Goal: Communication & Community: Answer question/provide support

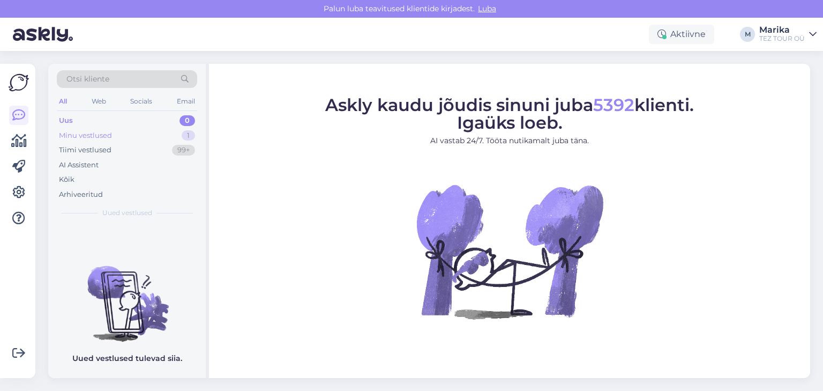
click at [96, 135] on div "Minu vestlused" at bounding box center [85, 135] width 53 height 11
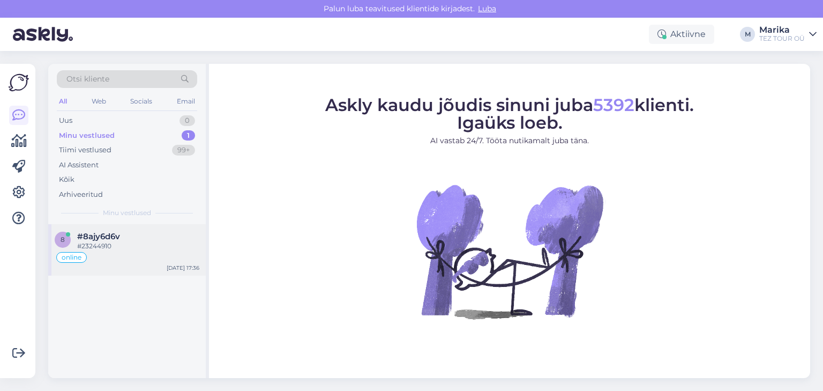
click at [125, 242] on div "#23244910" at bounding box center [138, 246] width 122 height 10
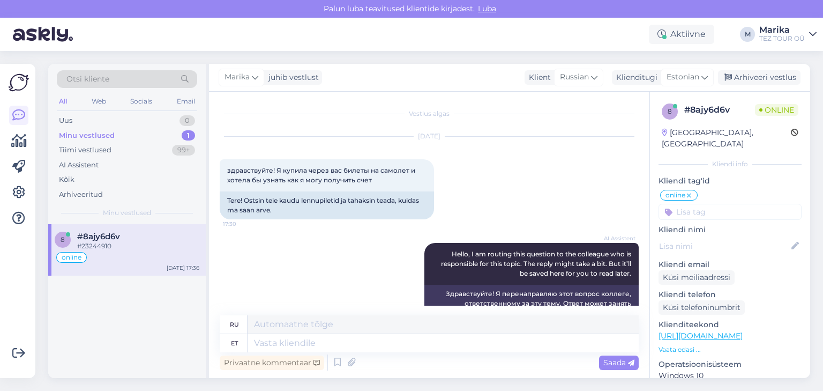
scroll to position [231, 0]
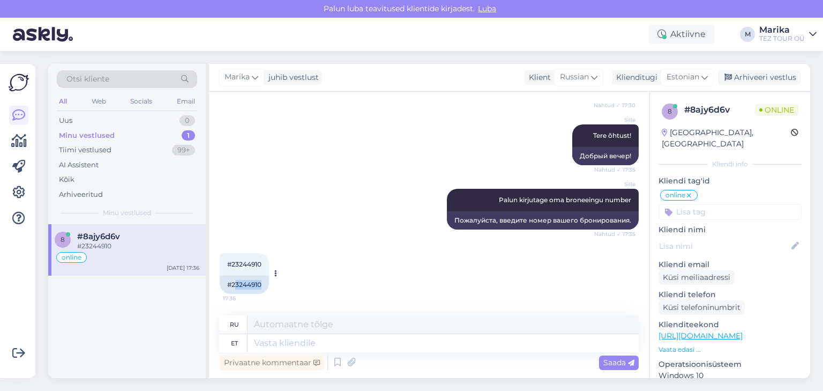
drag, startPoint x: 260, startPoint y: 285, endPoint x: 236, endPoint y: 283, distance: 24.7
click at [236, 283] on div "#23244910" at bounding box center [244, 284] width 49 height 18
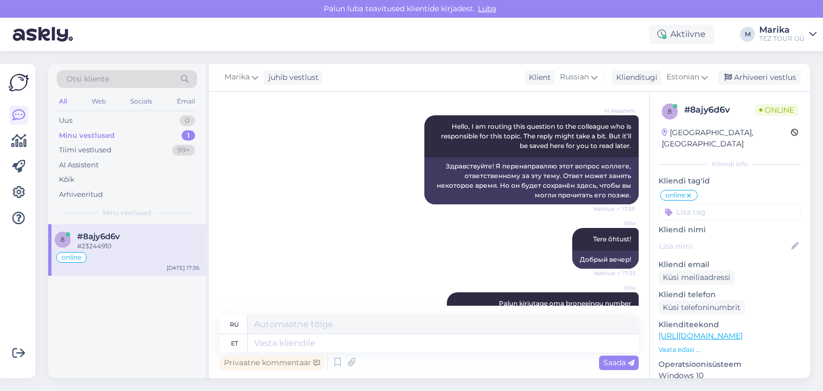
scroll to position [230, 0]
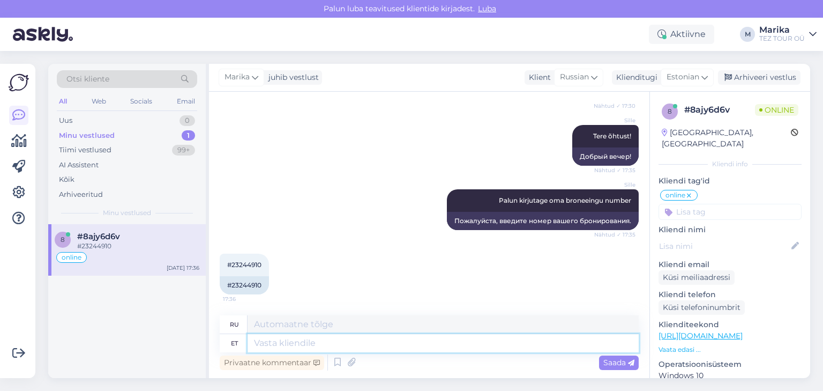
click at [373, 342] on textarea at bounding box center [443, 343] width 391 height 18
type textarea "Tere!"
type textarea "Привет!"
type textarea "Tere! Arve"
type textarea "Здравствуйте! Счёт"
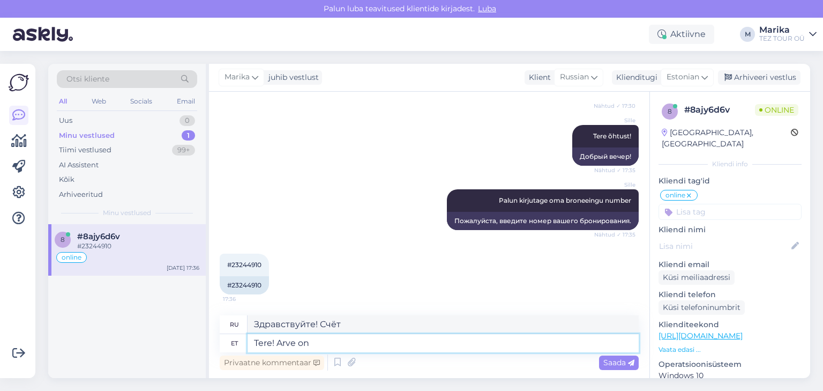
type textarea "Tere! Arve on"
type textarea "Здравствуйте! Счёт-фактура"
type textarea "Tere! Arve on saadetud m"
type textarea "Здравствуйте! Счёт отправлен."
type textarea "Tere! Arve on saadetud meilile."
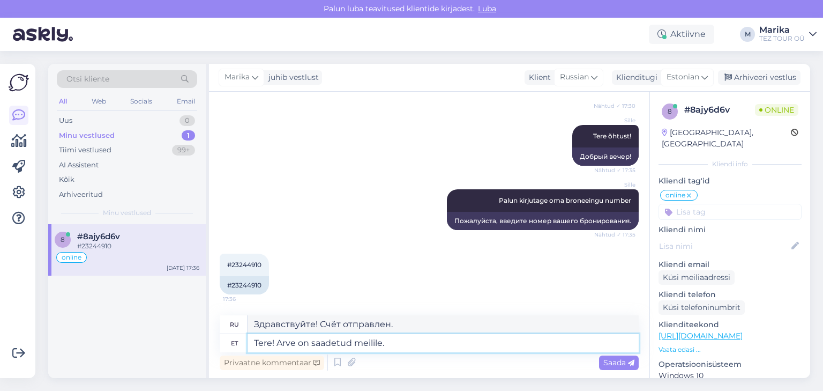
type textarea "Здравствуйте! Счёт отправлен на вашу электронную почту."
type textarea "Tere! Arve on saadetud meilile."
click at [609, 359] on span "Saada" at bounding box center [618, 362] width 31 height 10
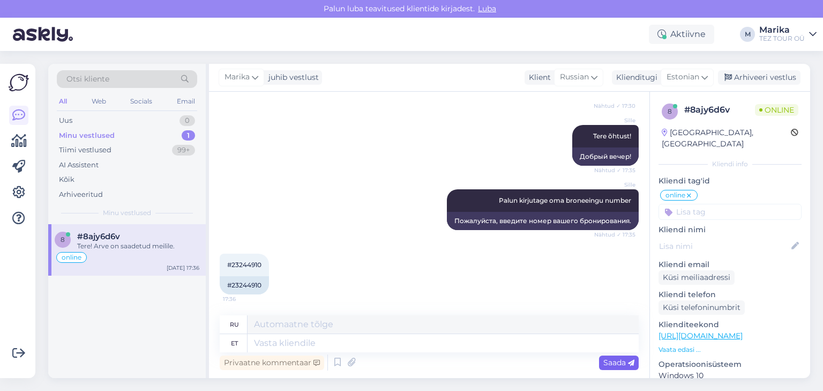
scroll to position [304, 0]
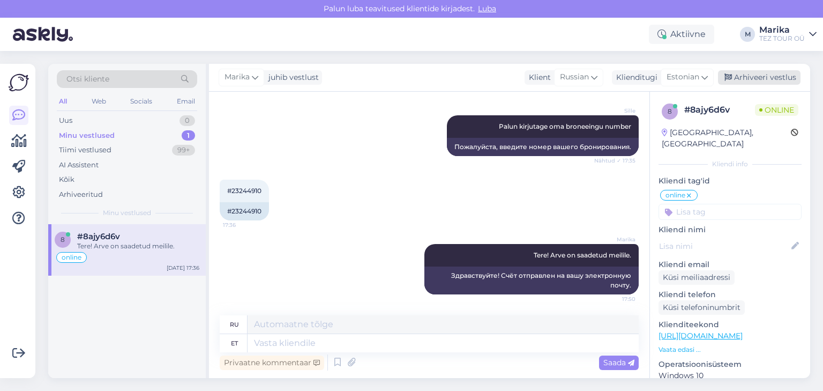
click at [765, 78] on div "Arhiveeri vestlus" at bounding box center [759, 77] width 83 height 14
